Goal: Task Accomplishment & Management: Manage account settings

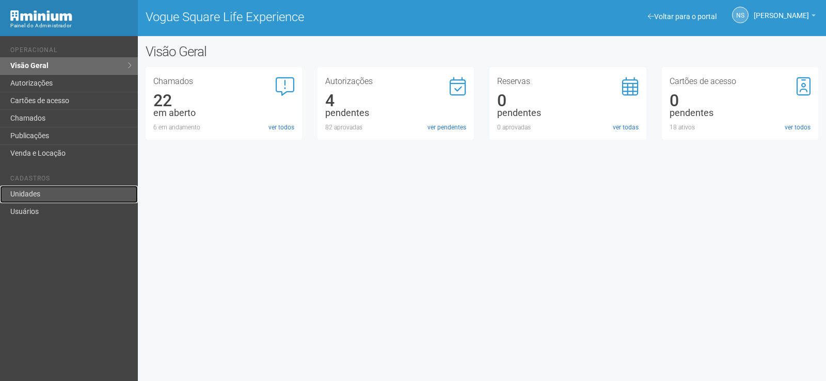
click at [44, 193] on link "Unidades" at bounding box center [69, 195] width 138 height 18
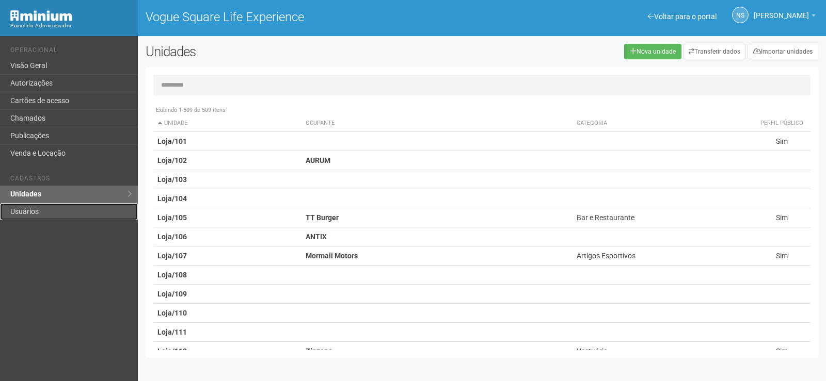
click at [61, 215] on link "Usuários" at bounding box center [69, 211] width 138 height 17
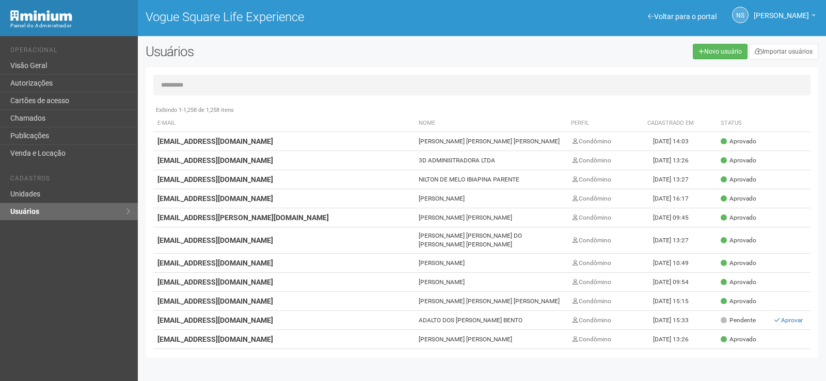
click at [308, 83] on input "text" at bounding box center [481, 85] width 657 height 21
click at [234, 88] on input "text" at bounding box center [481, 85] width 657 height 21
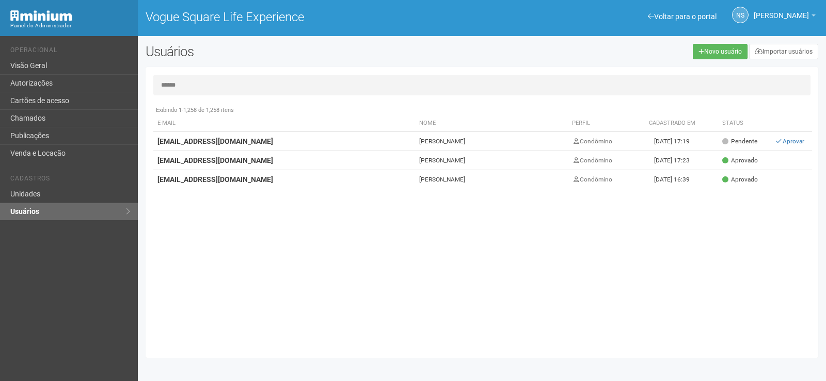
type input "*****"
click at [458, 181] on td "[PERSON_NAME]" at bounding box center [491, 179] width 153 height 19
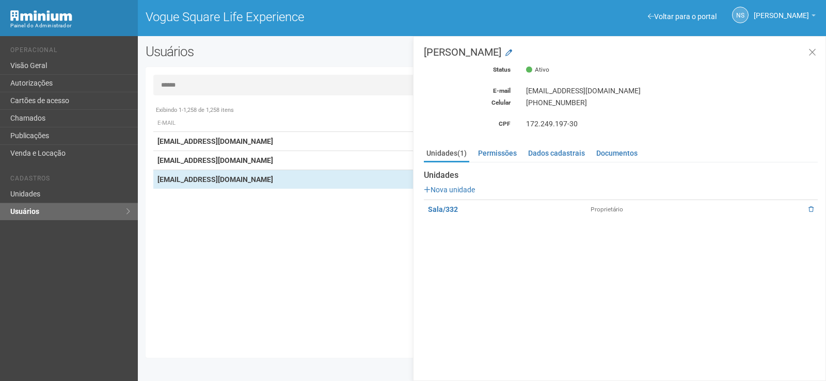
click at [343, 164] on td "[EMAIL_ADDRESS][DOMAIN_NAME]" at bounding box center [284, 160] width 262 height 19
